Goal: Task Accomplishment & Management: Use online tool/utility

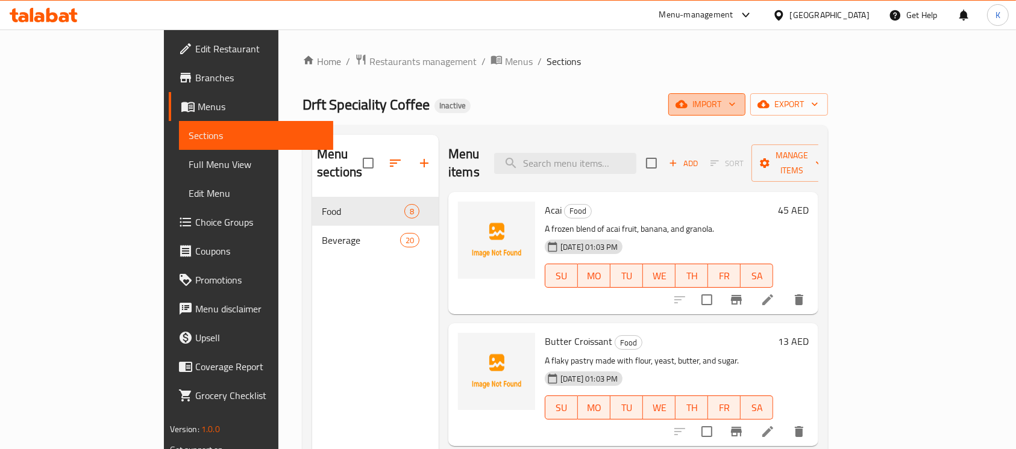
click at [736, 100] on span "import" at bounding box center [707, 104] width 58 height 15
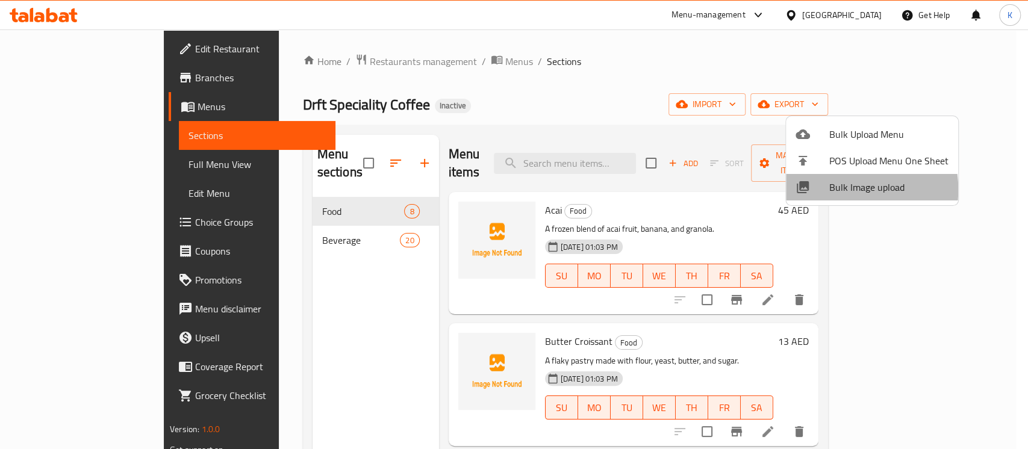
click at [833, 190] on span "Bulk Image upload" at bounding box center [889, 187] width 119 height 14
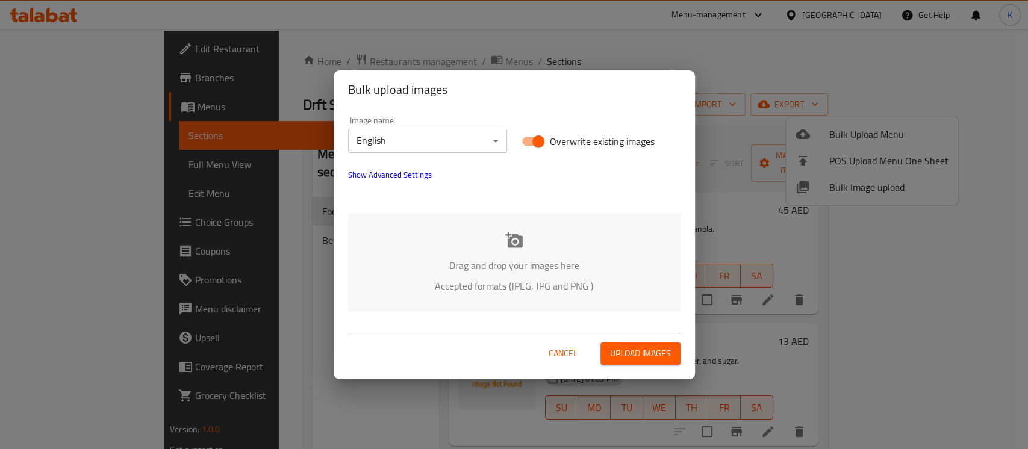
click at [510, 234] on icon at bounding box center [514, 240] width 18 height 18
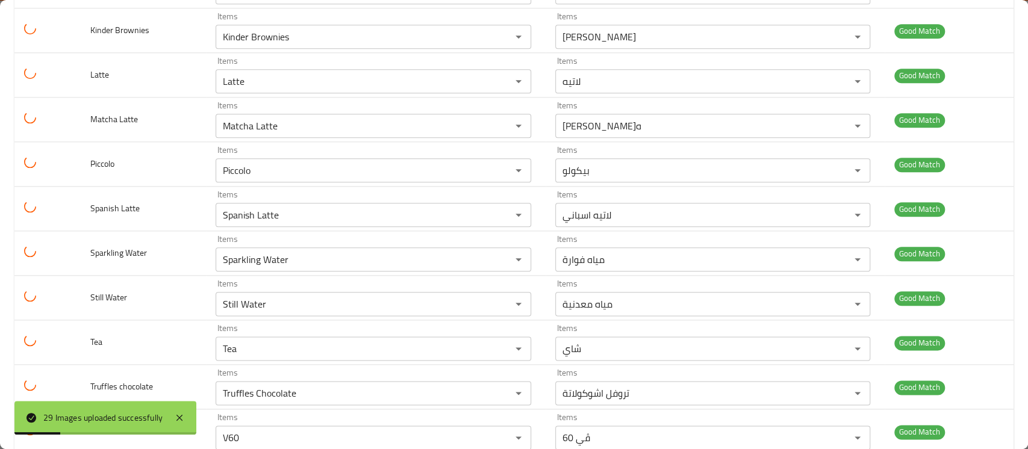
scroll to position [1051, 0]
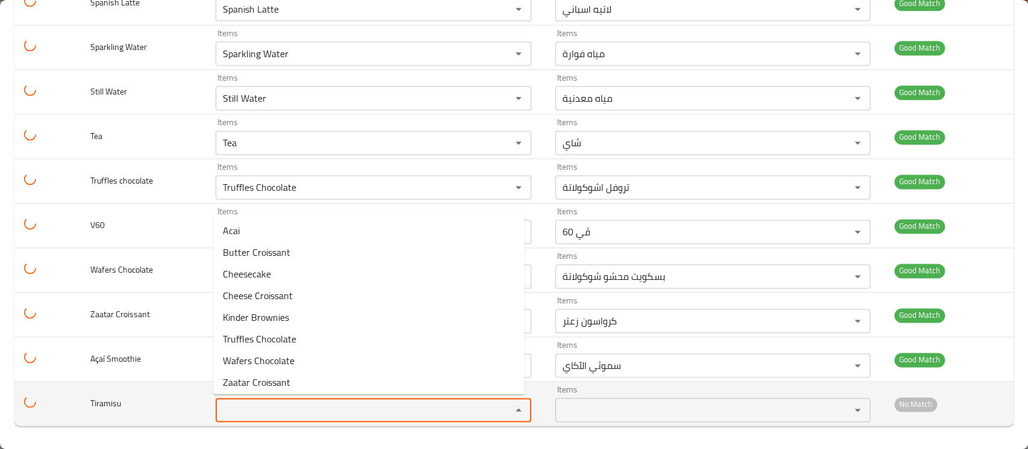
click at [237, 408] on input "Items" at bounding box center [355, 410] width 273 height 17
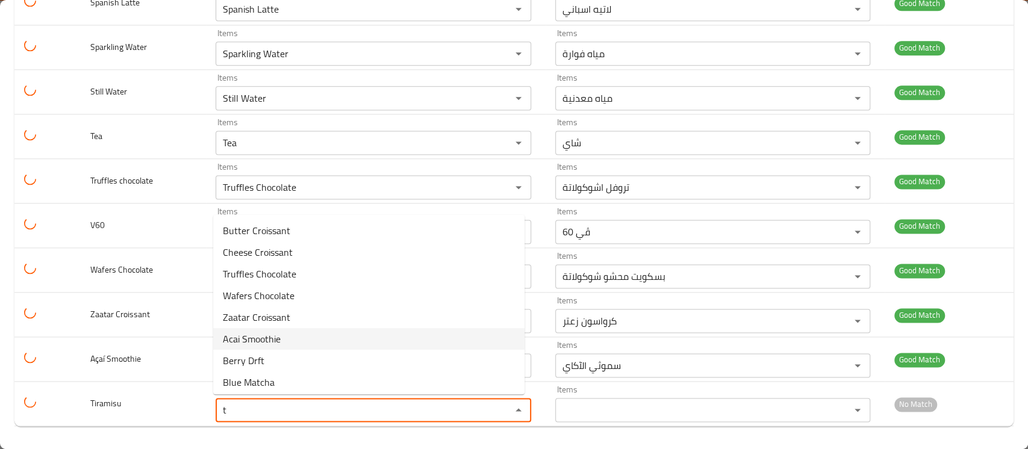
scroll to position [220, 0]
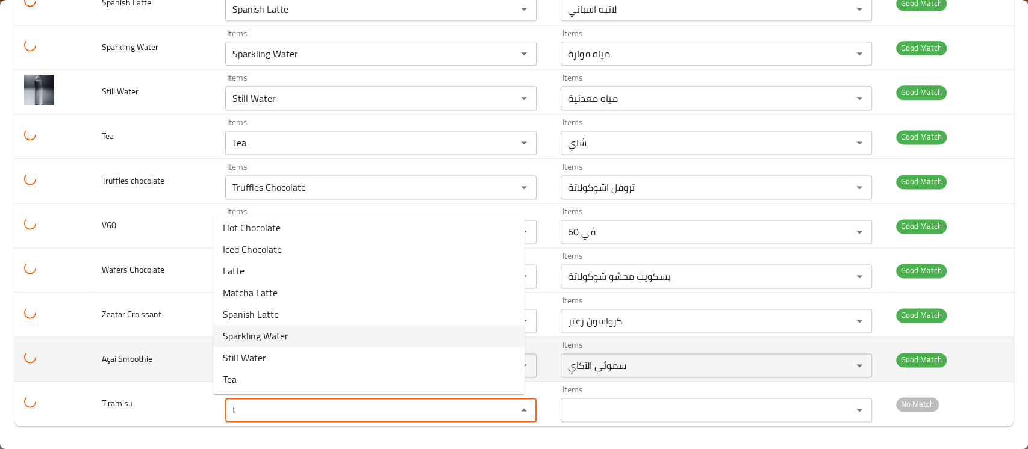
type input "t"
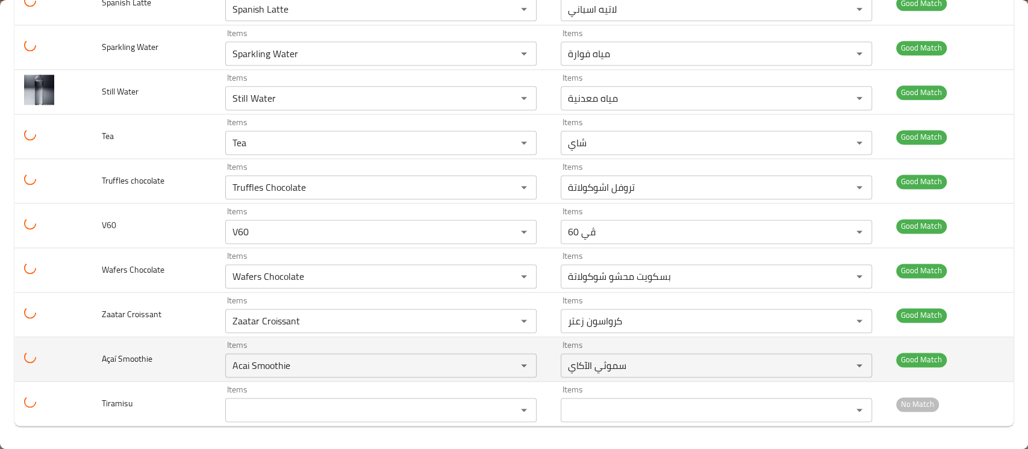
click at [159, 340] on td "Açaí Smoothie" at bounding box center [154, 359] width 124 height 45
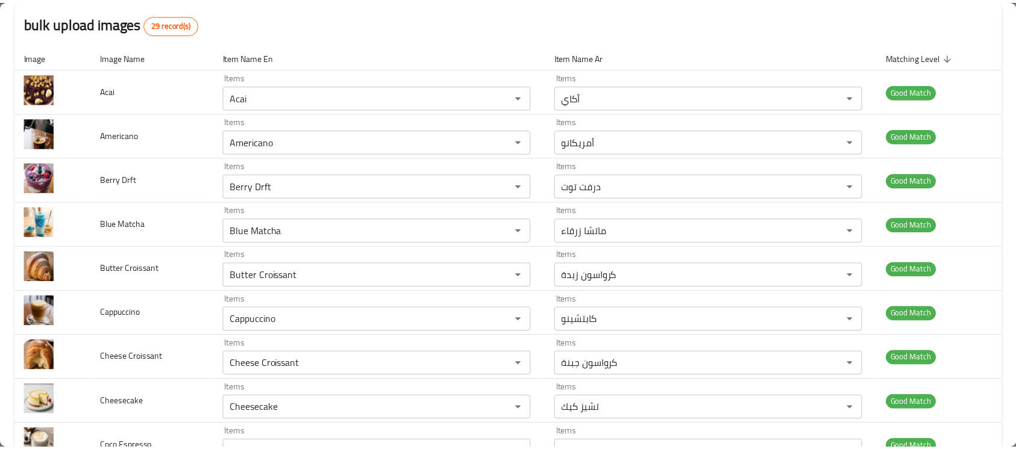
scroll to position [0, 0]
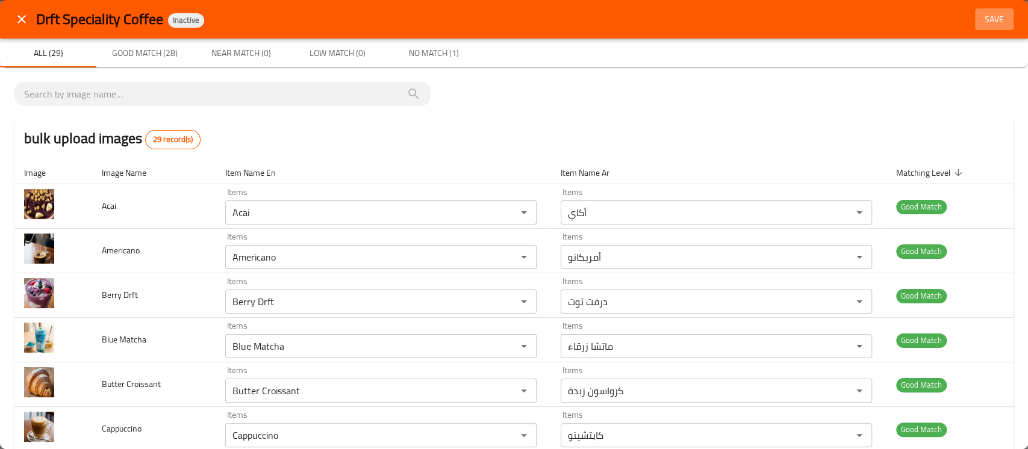
click at [983, 20] on span "Save" at bounding box center [994, 19] width 29 height 15
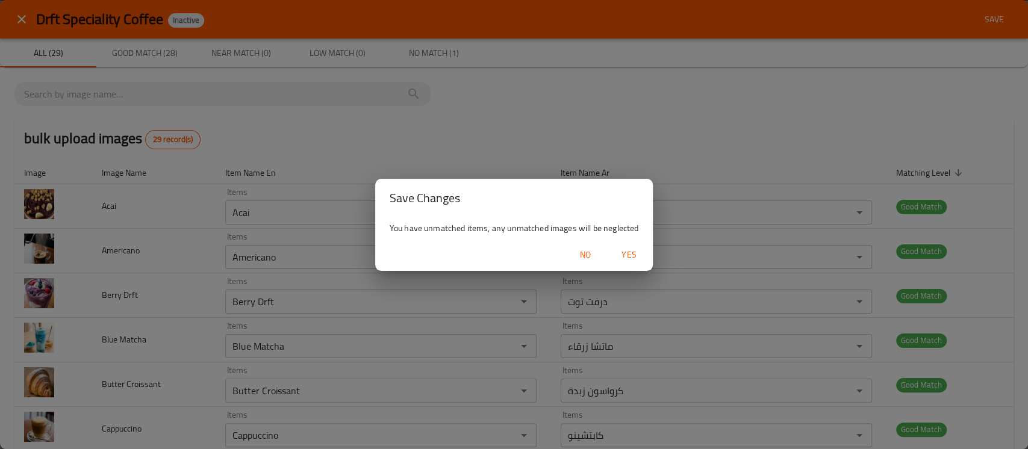
click at [622, 246] on button "Yes" at bounding box center [629, 255] width 39 height 22
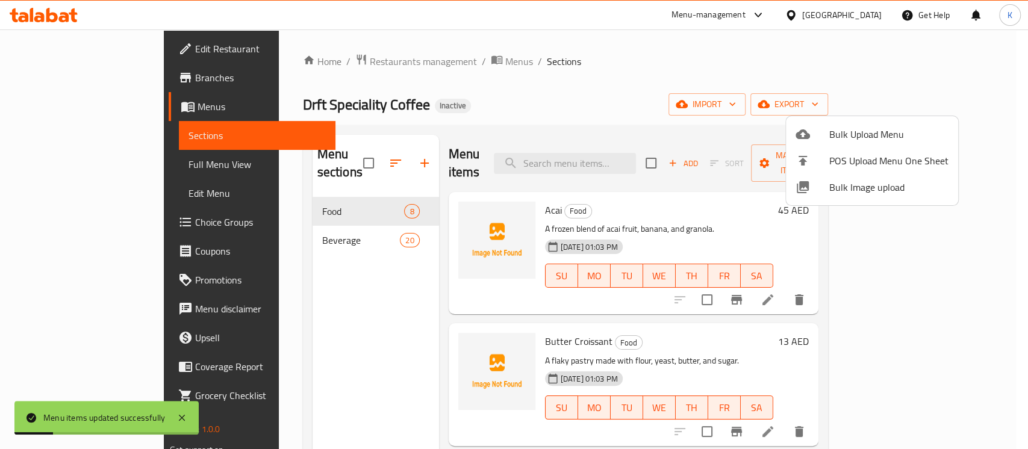
click at [93, 164] on div at bounding box center [514, 224] width 1028 height 449
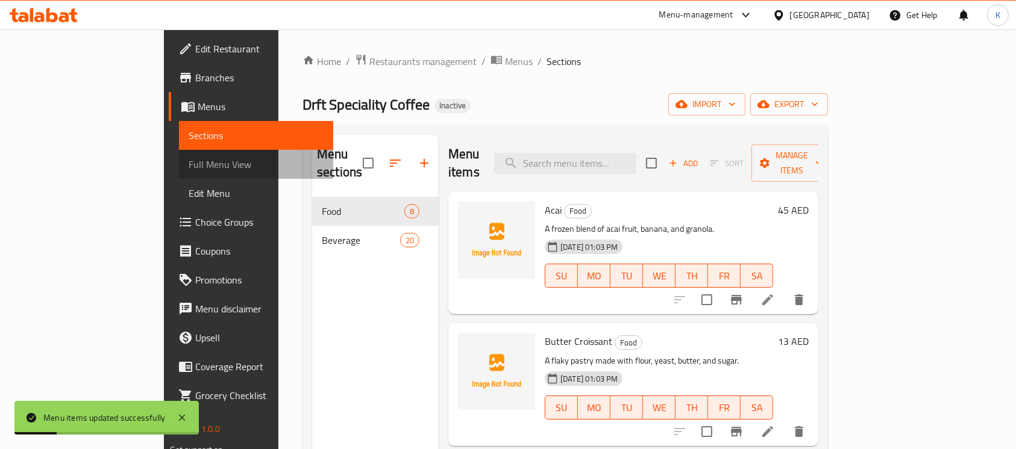
click at [189, 164] on span "Full Menu View" at bounding box center [257, 164] width 136 height 14
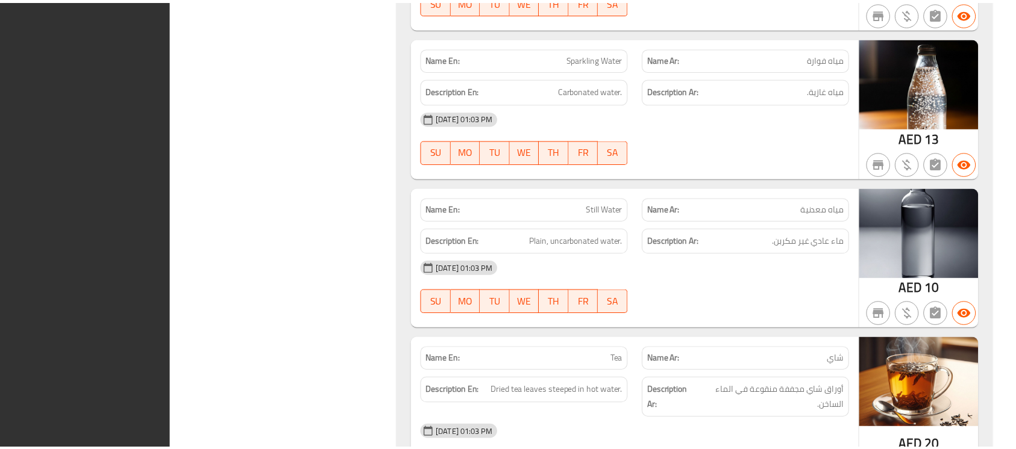
scroll to position [4496, 0]
